Goal: Information Seeking & Learning: Learn about a topic

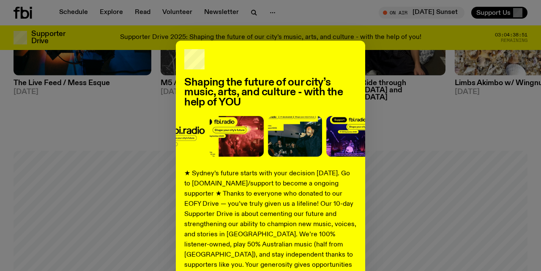
scroll to position [544, 0]
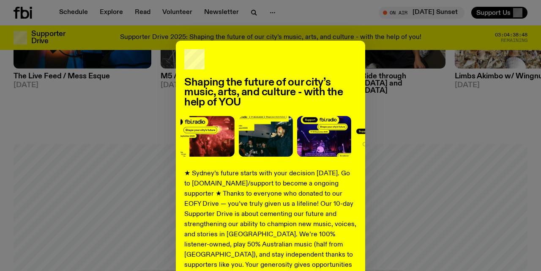
click at [360, 239] on div "Shaping the future of our city’s music, arts, and culture - with the help of YO…" at bounding box center [270, 214] width 189 height 347
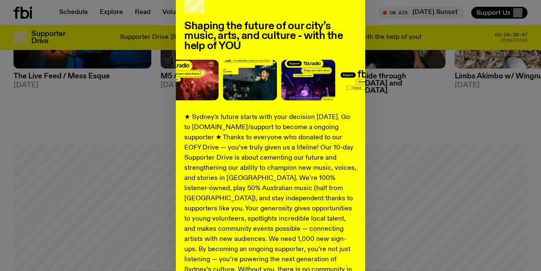
scroll to position [148, 0]
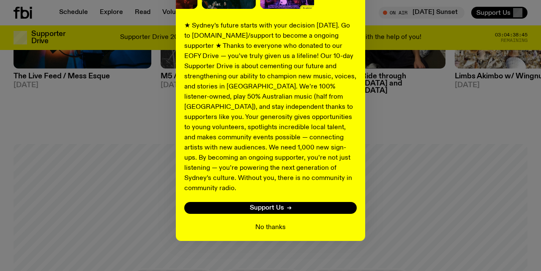
click at [275, 222] on button "No thanks" at bounding box center [270, 227] width 30 height 10
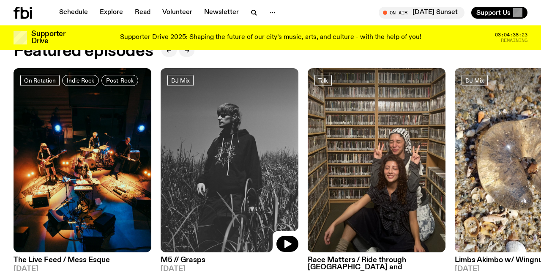
scroll to position [350, 0]
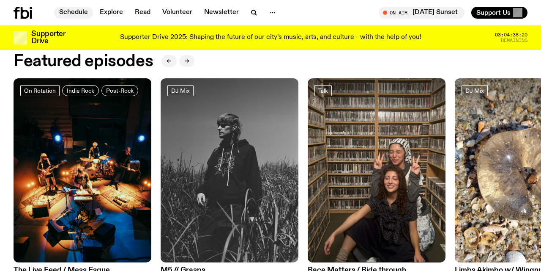
click at [79, 11] on link "Schedule" at bounding box center [73, 13] width 39 height 12
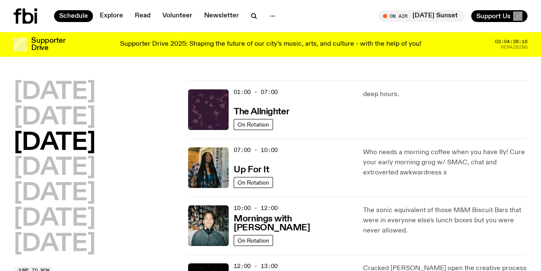
click at [152, 202] on div "[DATE] [DATE] [DATE] [DATE] [DATE] [DATE] [DATE]" at bounding box center [96, 167] width 164 height 175
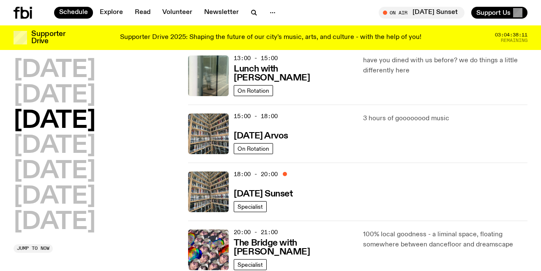
scroll to position [280, 0]
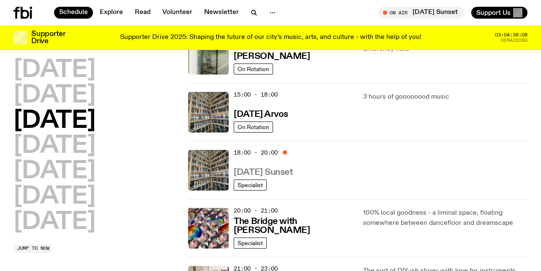
click at [264, 170] on h3 "[DATE] Sunset" at bounding box center [263, 172] width 59 height 9
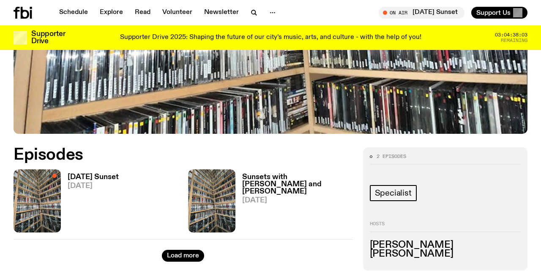
scroll to position [280, 0]
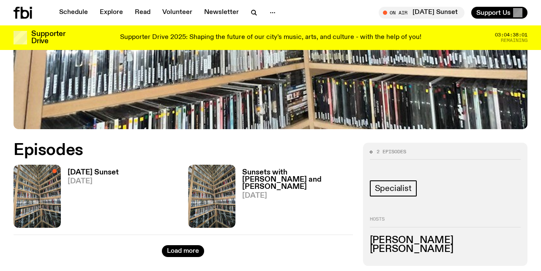
click at [95, 170] on h3 "[DATE] Sunset" at bounding box center [93, 172] width 51 height 7
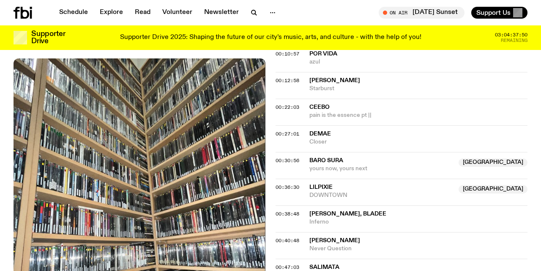
scroll to position [262, 0]
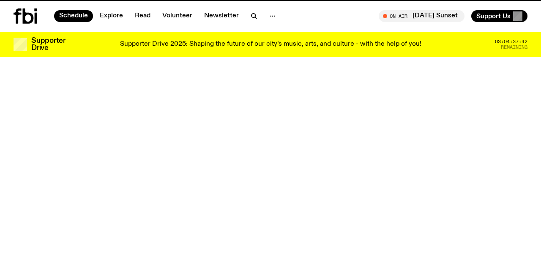
scroll to position [280, 0]
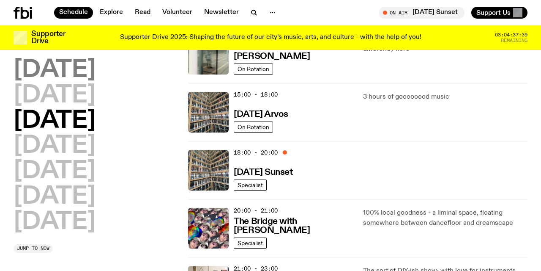
click at [82, 65] on h2 "[DATE]" at bounding box center [55, 70] width 82 height 24
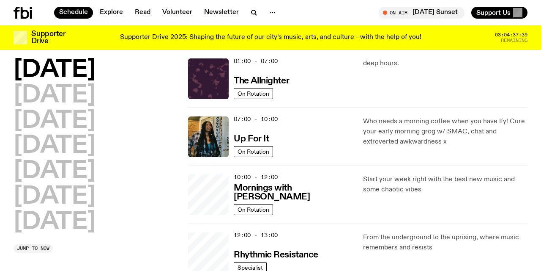
scroll to position [24, 0]
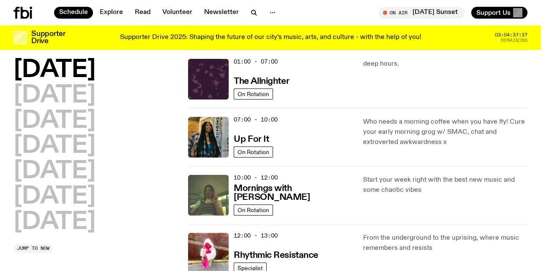
click at [175, 244] on div "[DATE] [DATE] [DATE] [DATE] [DATE] [DATE] [DATE] Jump to now" at bounding box center [96, 155] width 164 height 194
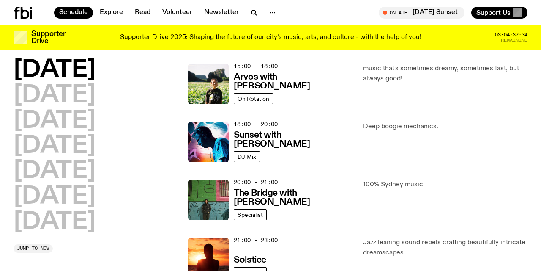
scroll to position [309, 0]
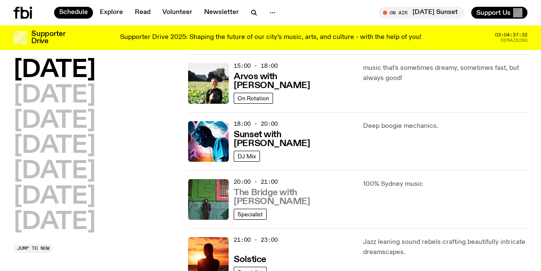
click at [271, 192] on h3 "The Bridge with [PERSON_NAME]" at bounding box center [293, 197] width 119 height 18
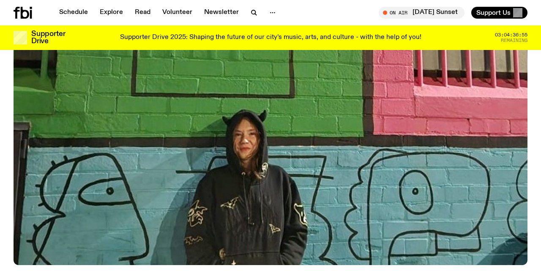
scroll to position [178, 0]
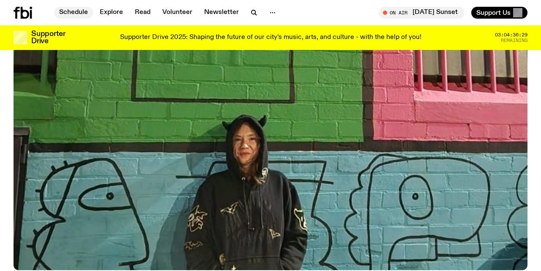
click at [80, 14] on link "Schedule" at bounding box center [73, 13] width 39 height 12
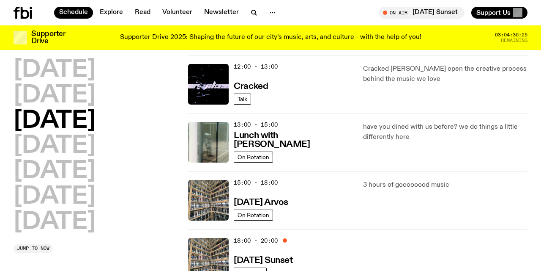
scroll to position [200, 0]
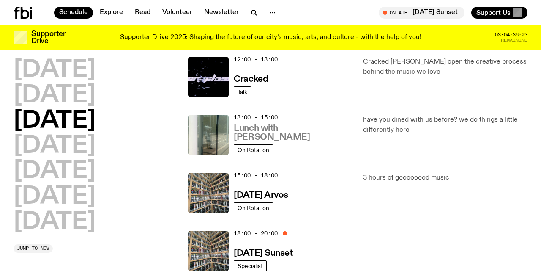
click at [286, 138] on h3 "Lunch with [PERSON_NAME]" at bounding box center [293, 133] width 119 height 18
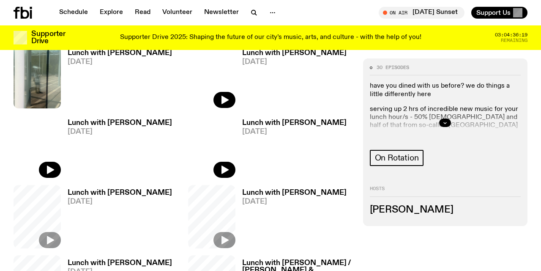
scroll to position [290, 0]
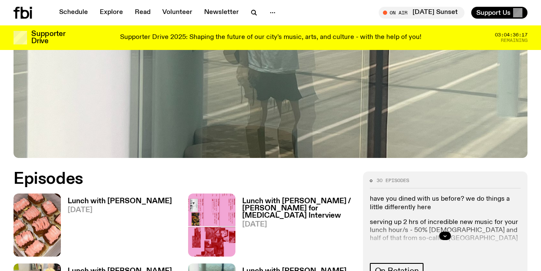
click at [113, 197] on h3 "Lunch with [PERSON_NAME]" at bounding box center [120, 200] width 104 height 7
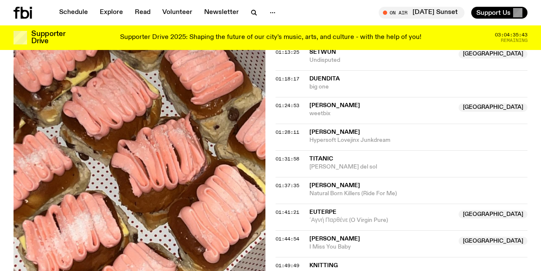
scroll to position [784, 0]
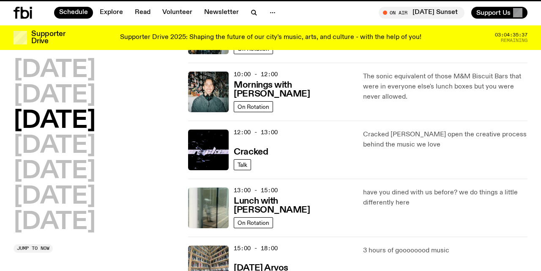
scroll to position [200, 0]
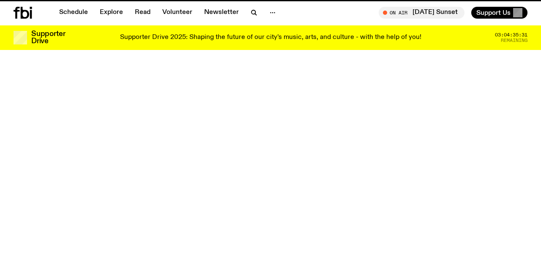
scroll to position [178, 0]
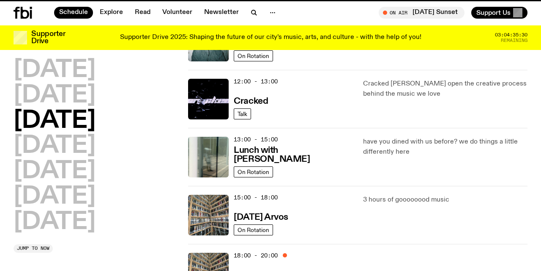
scroll to position [309, 0]
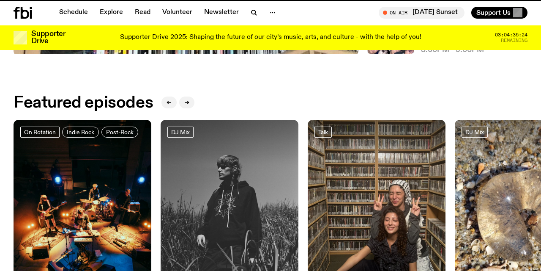
scroll to position [350, 0]
